Goal: Task Accomplishment & Management: Manage account settings

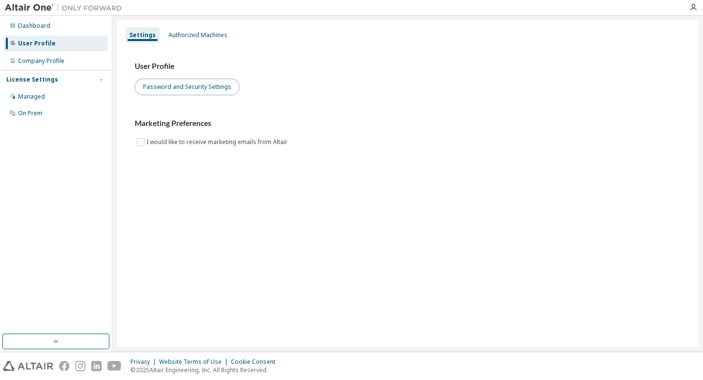
click at [191, 88] on button "Password and Security Settings" at bounding box center [187, 87] width 105 height 17
